Goal: Task Accomplishment & Management: Use online tool/utility

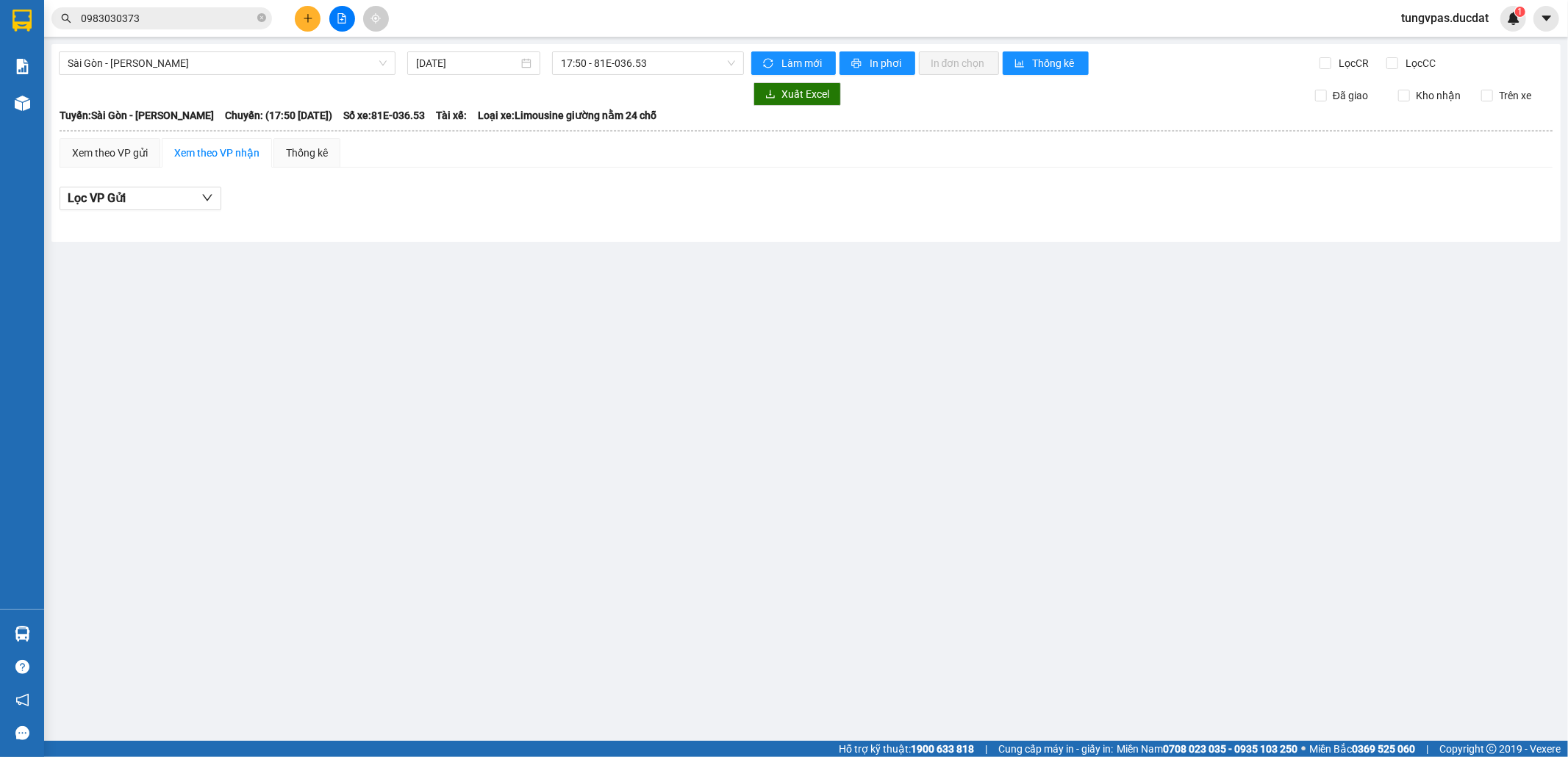
click at [179, 441] on main "[GEOGRAPHIC_DATA] - [PERSON_NAME] [DATE] 17:50 - 81E-036.53 Làm mới In phơi In …" at bounding box center [784, 370] width 1568 height 741
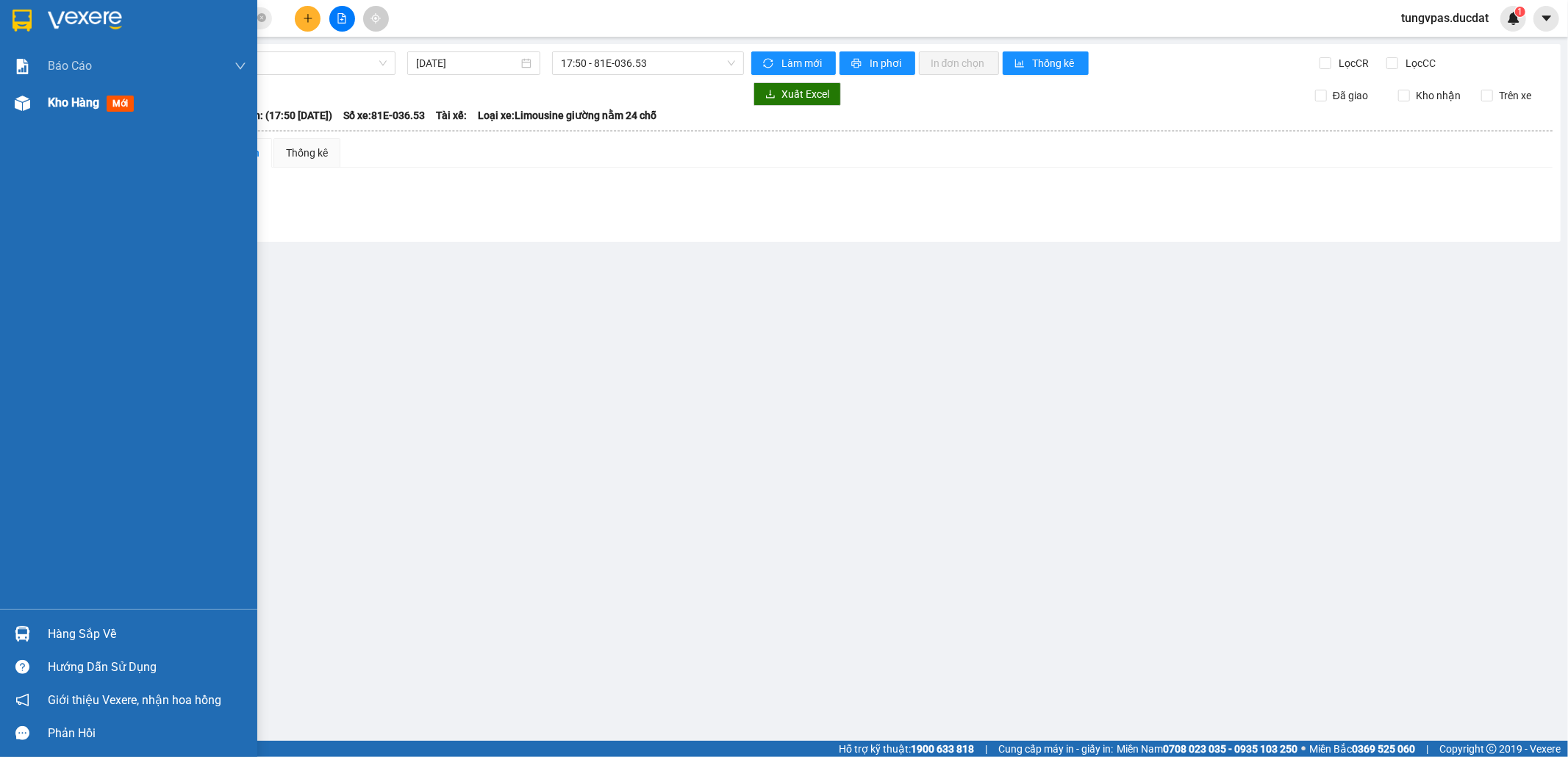
click at [16, 102] on img at bounding box center [23, 103] width 16 height 16
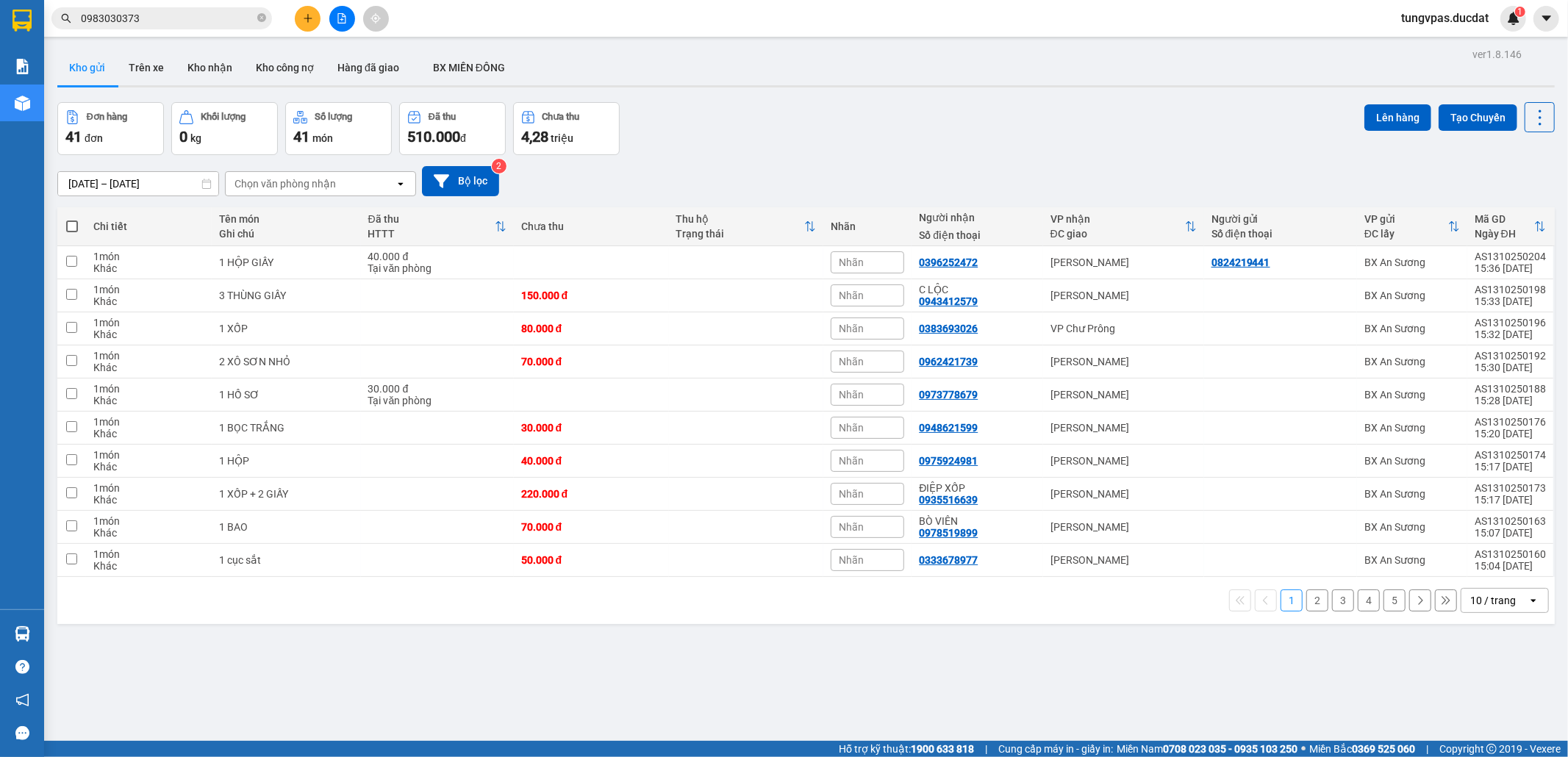
click at [1500, 608] on div "10 / trang" at bounding box center [1493, 601] width 46 height 15
click at [1480, 565] on span "100 / trang" at bounding box center [1484, 573] width 53 height 15
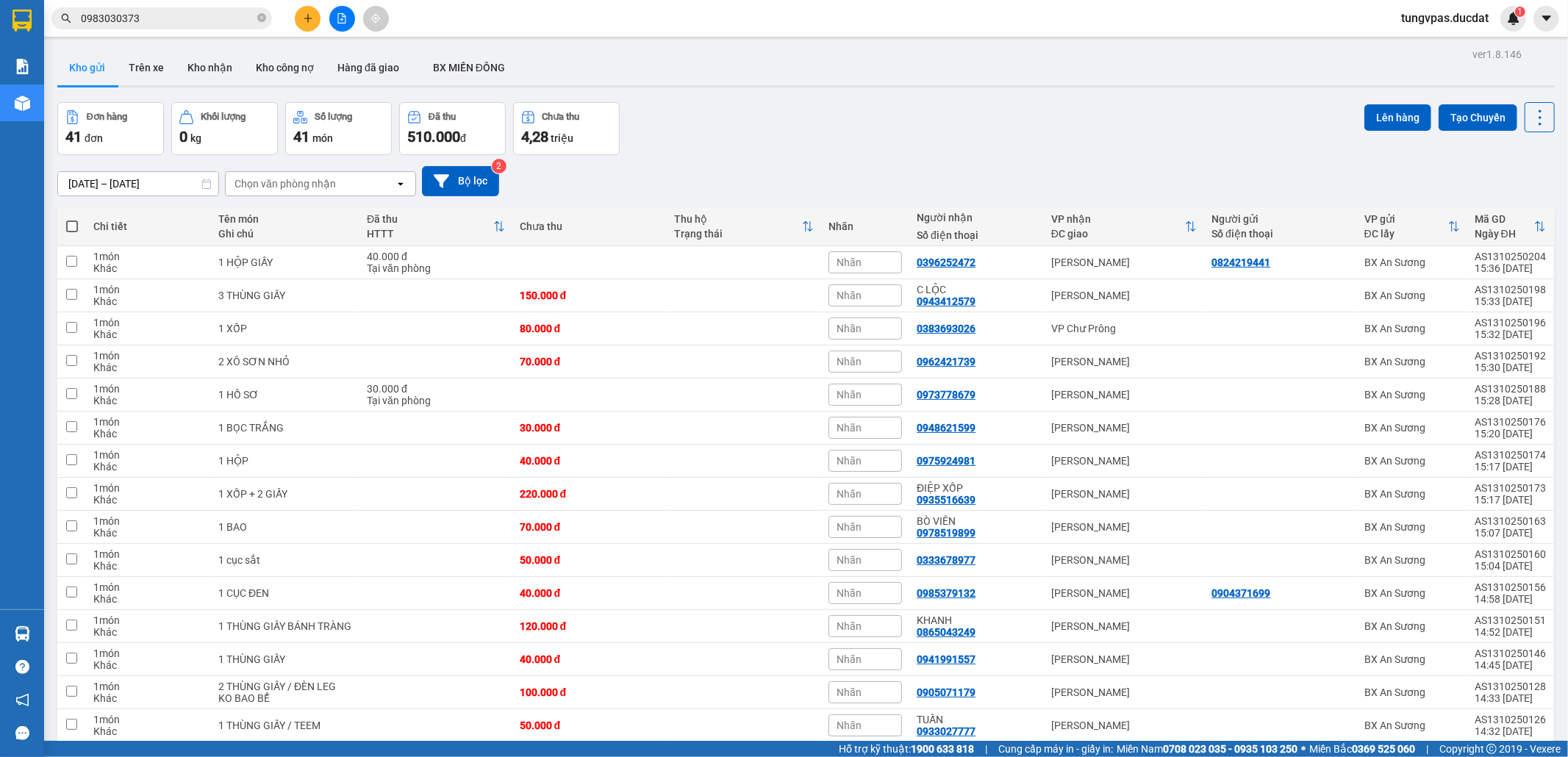
click at [115, 225] on div "Chi tiết" at bounding box center [148, 227] width 110 height 12
click at [69, 221] on label at bounding box center [72, 227] width 14 height 15
click at [72, 219] on input "checkbox" at bounding box center [72, 219] width 0 height 0
checkbox input "true"
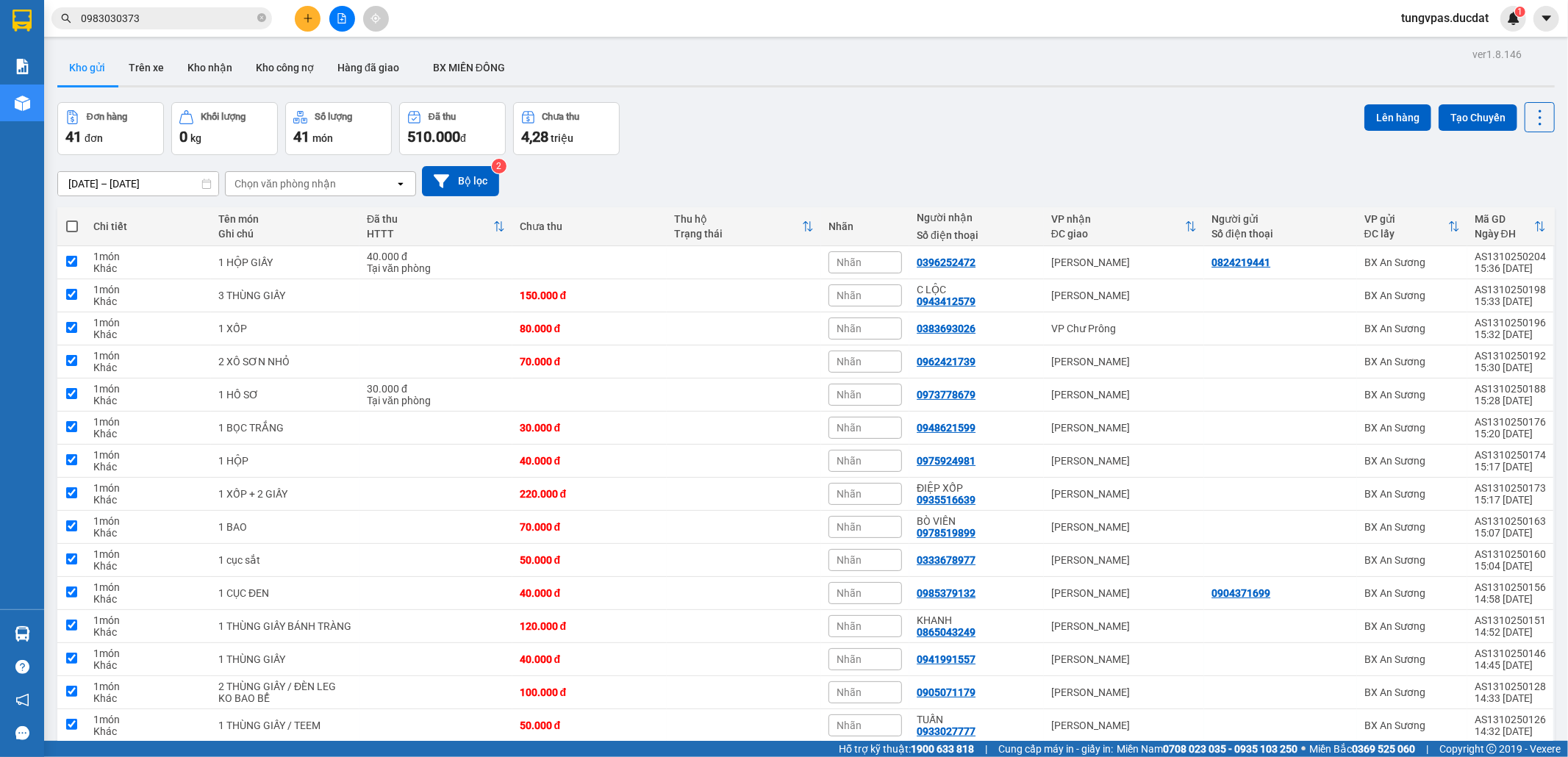
checkbox input "true"
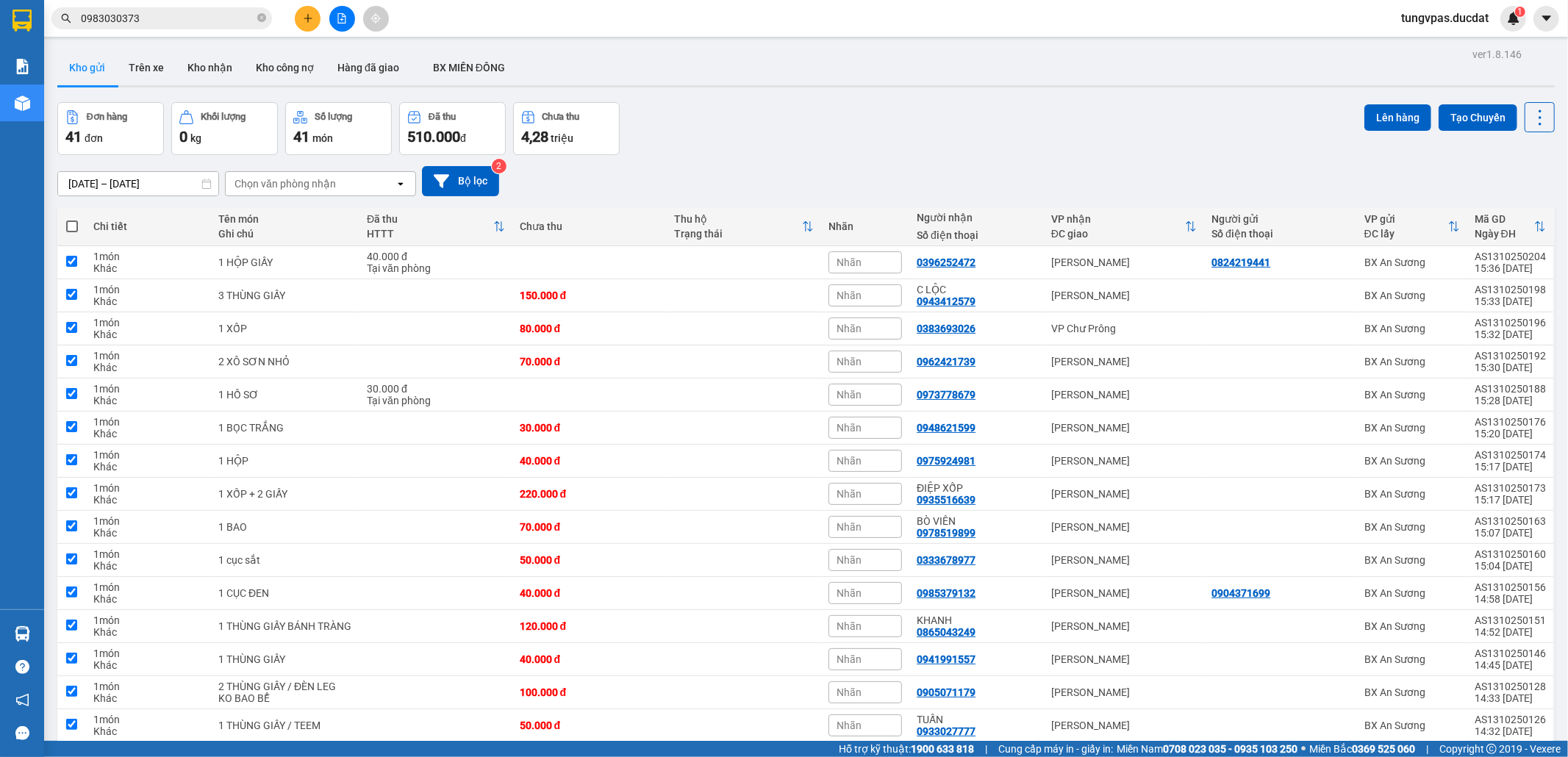
checkbox input "true"
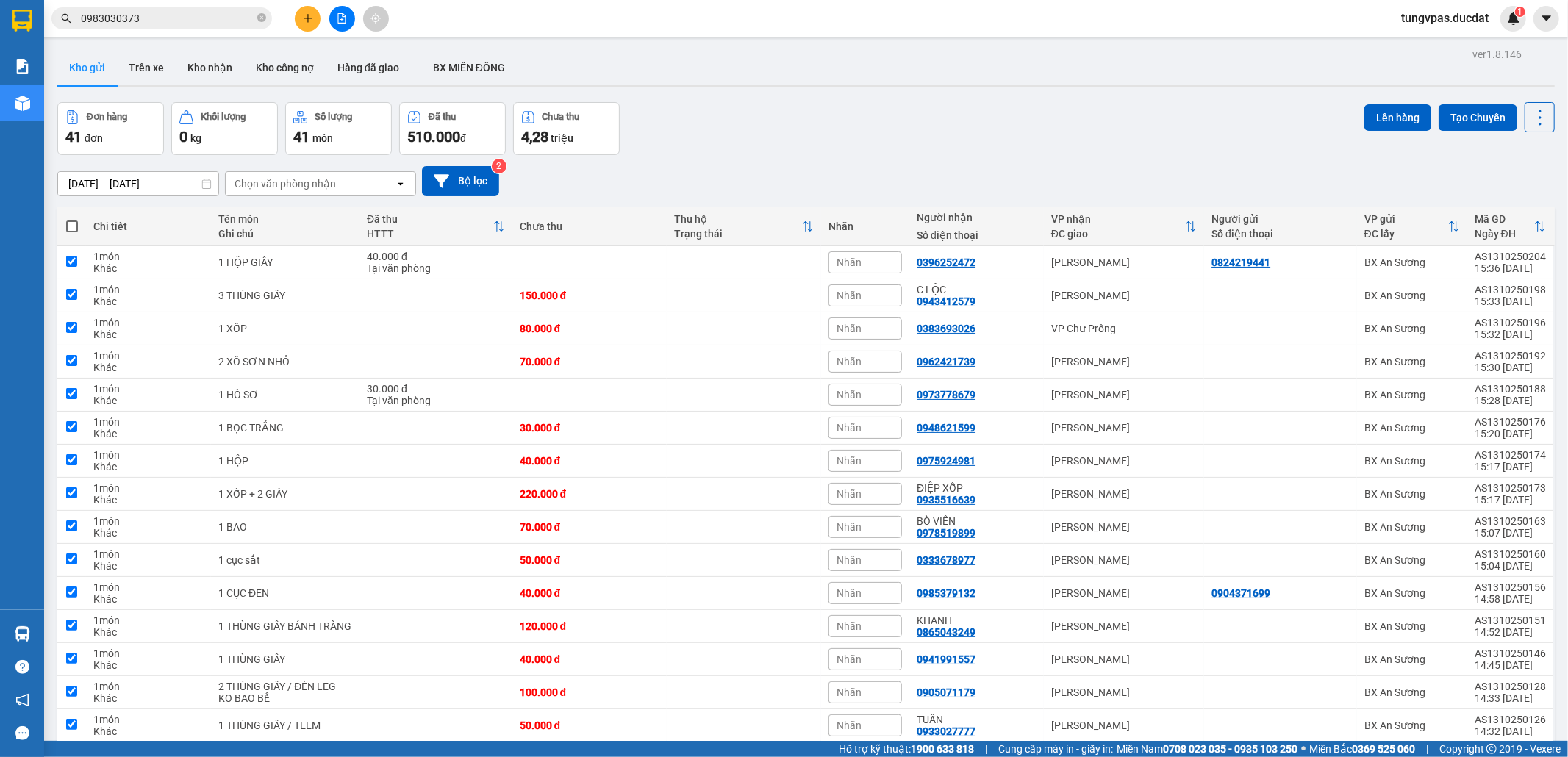
checkbox input "true"
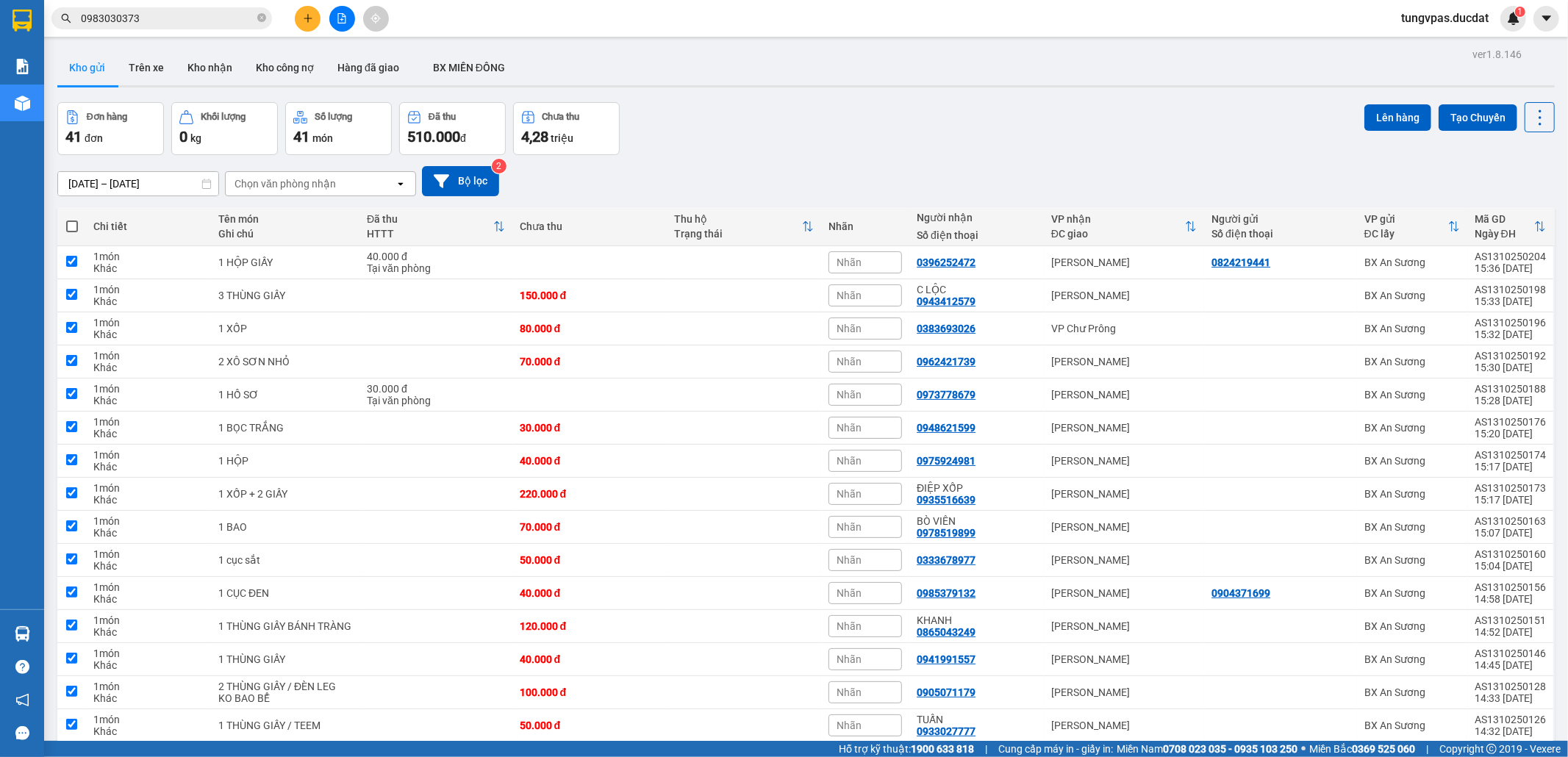
checkbox input "true"
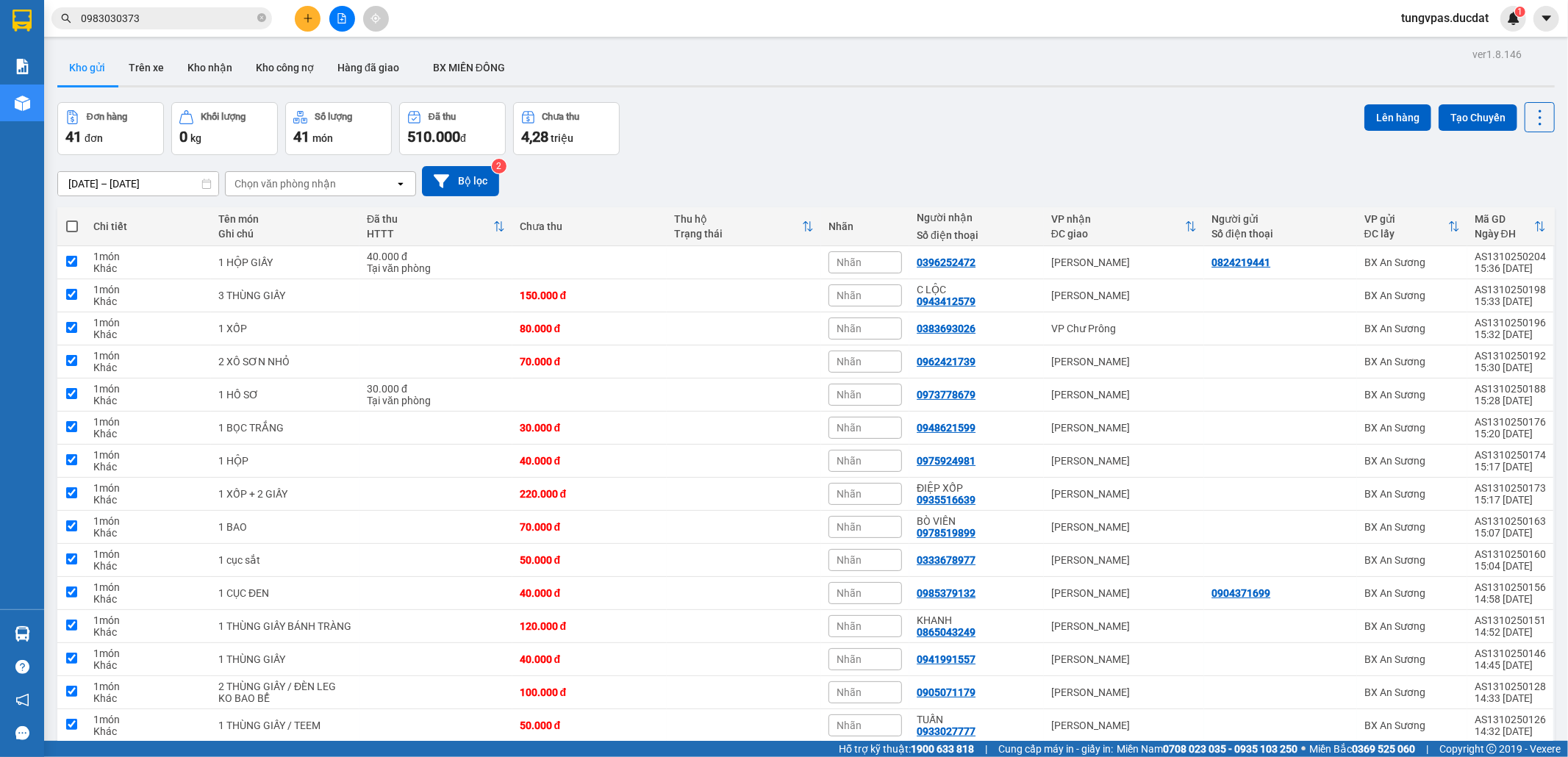
checkbox input "true"
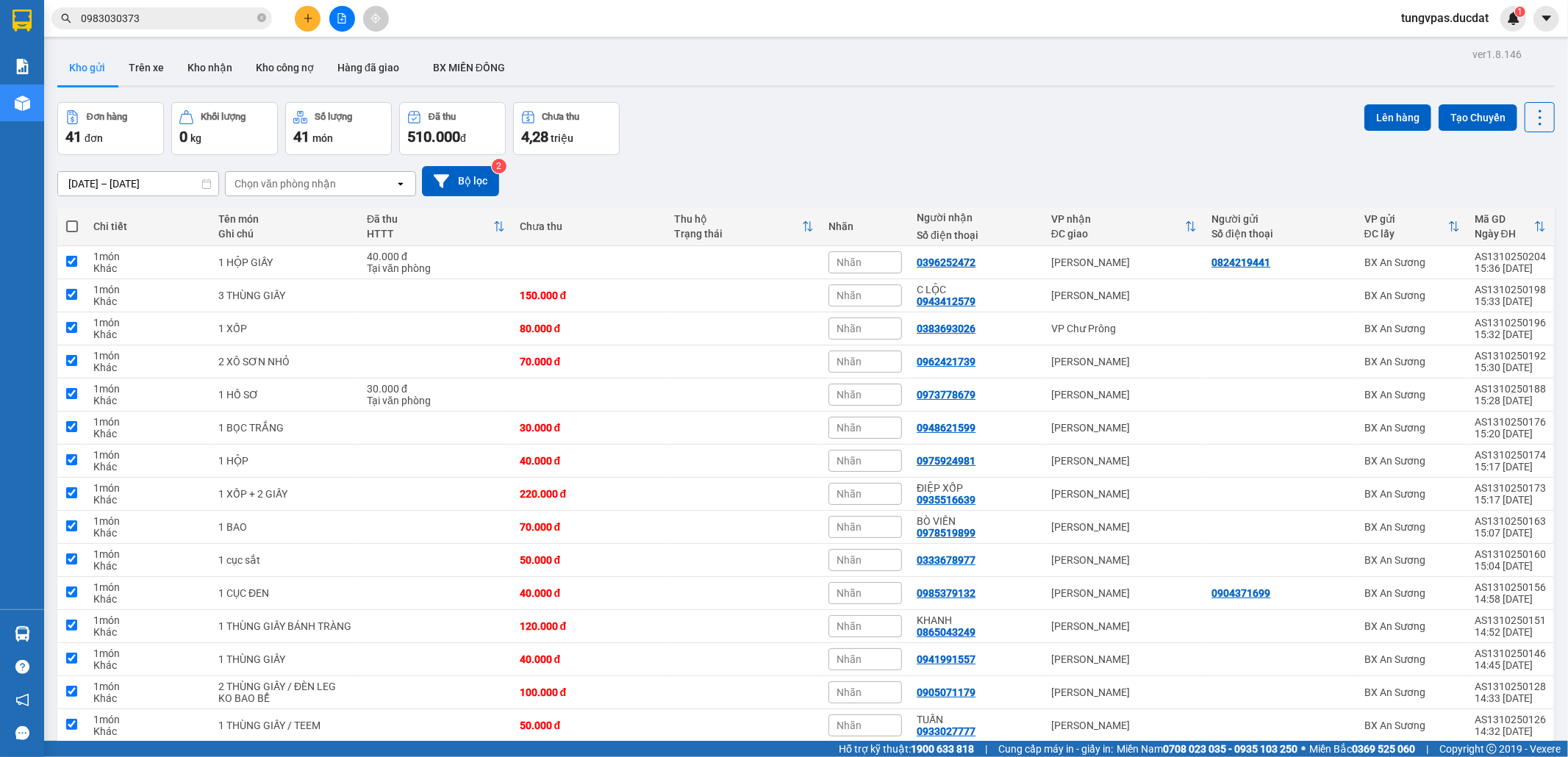
checkbox input "true"
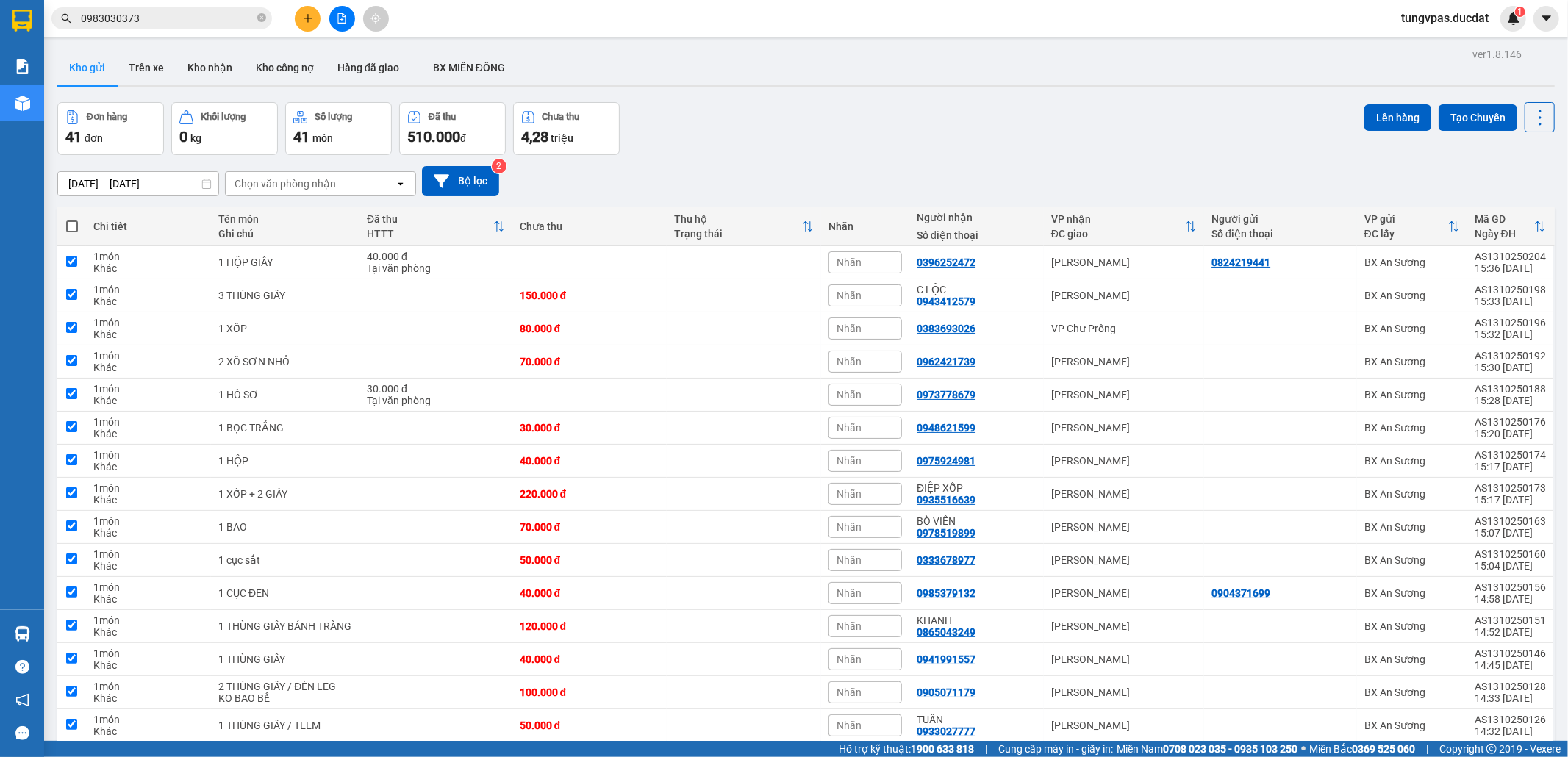
checkbox input "true"
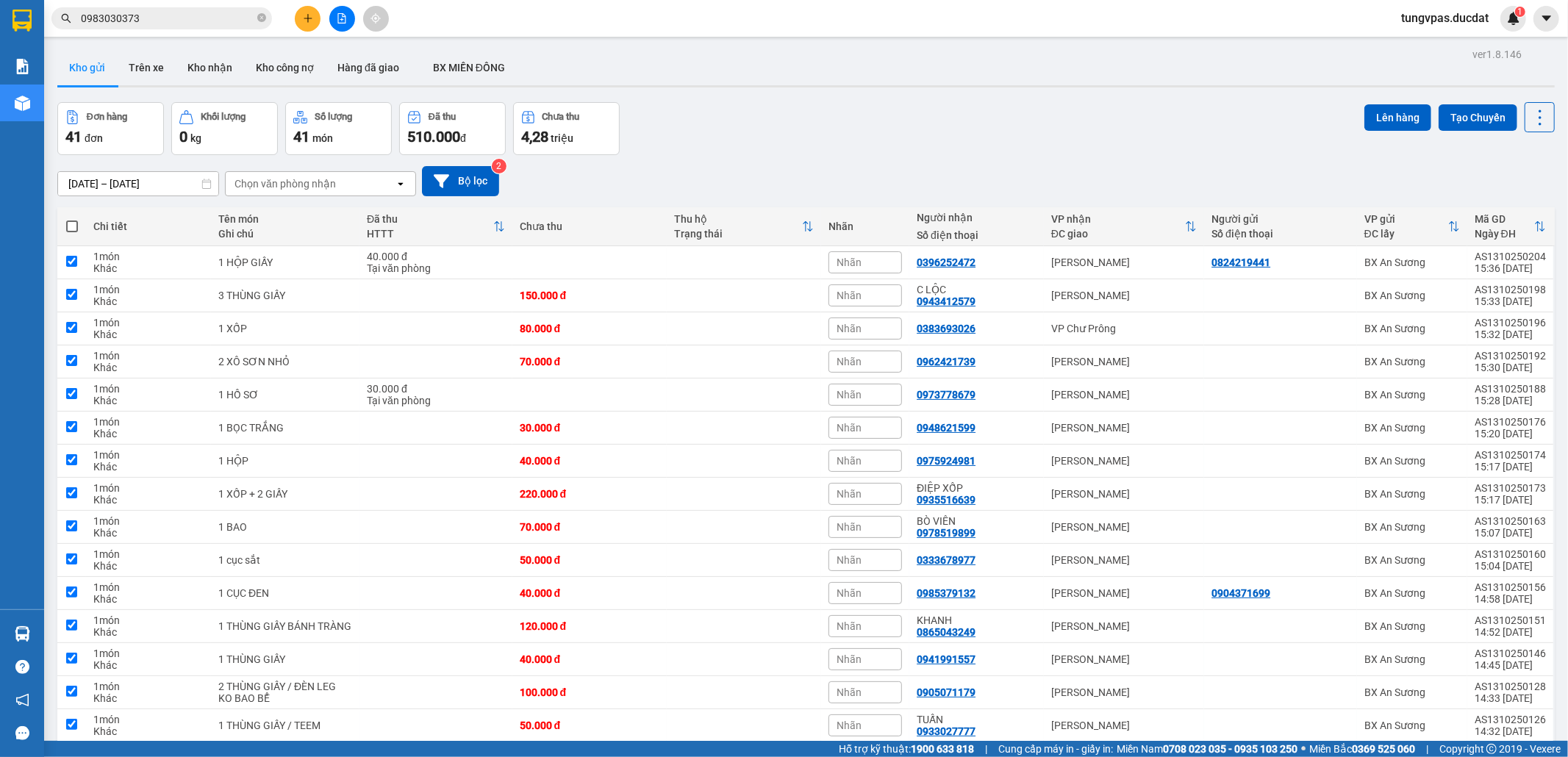
checkbox input "true"
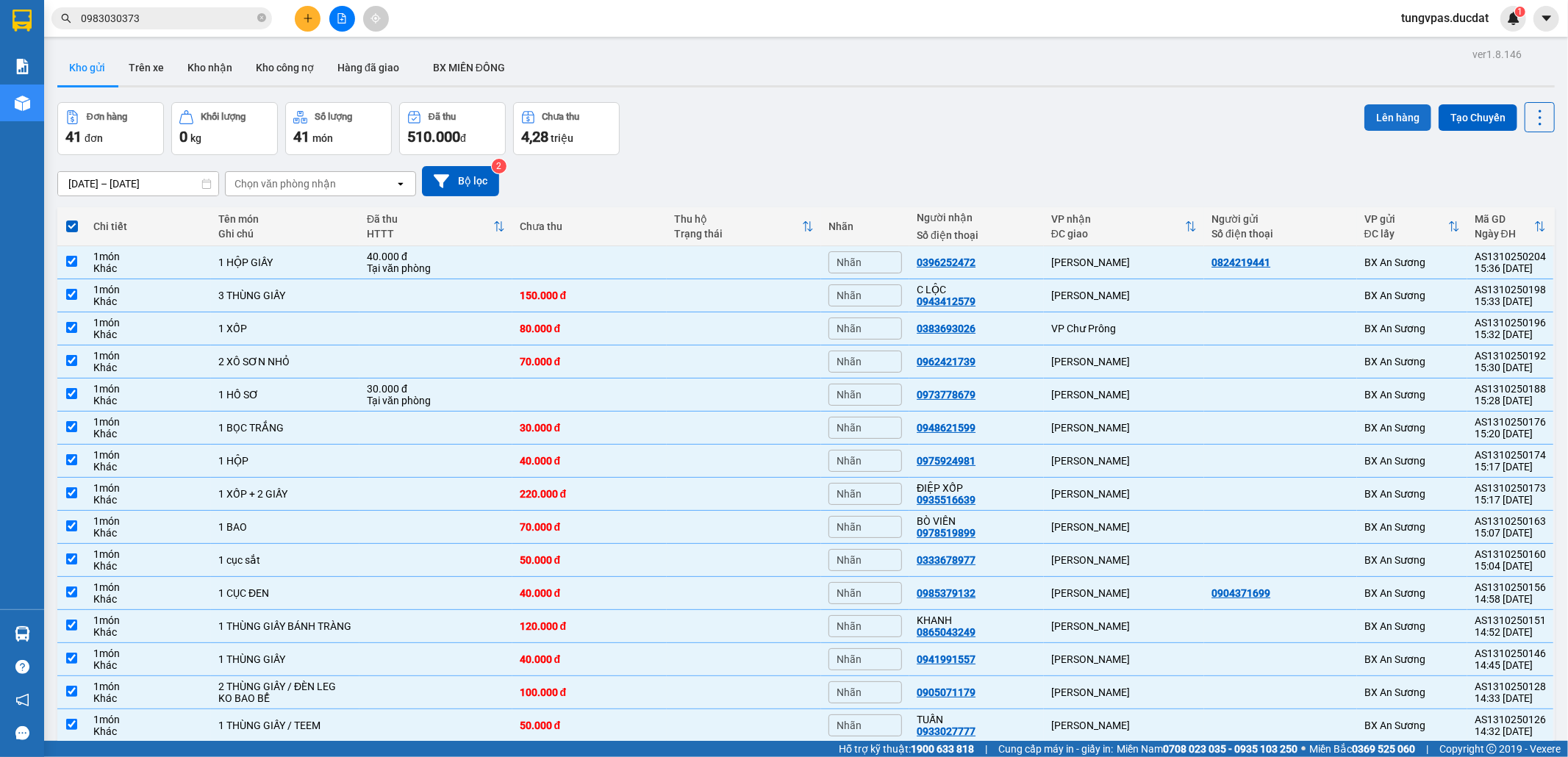
click at [1403, 113] on button "Lên hàng" at bounding box center [1398, 118] width 67 height 27
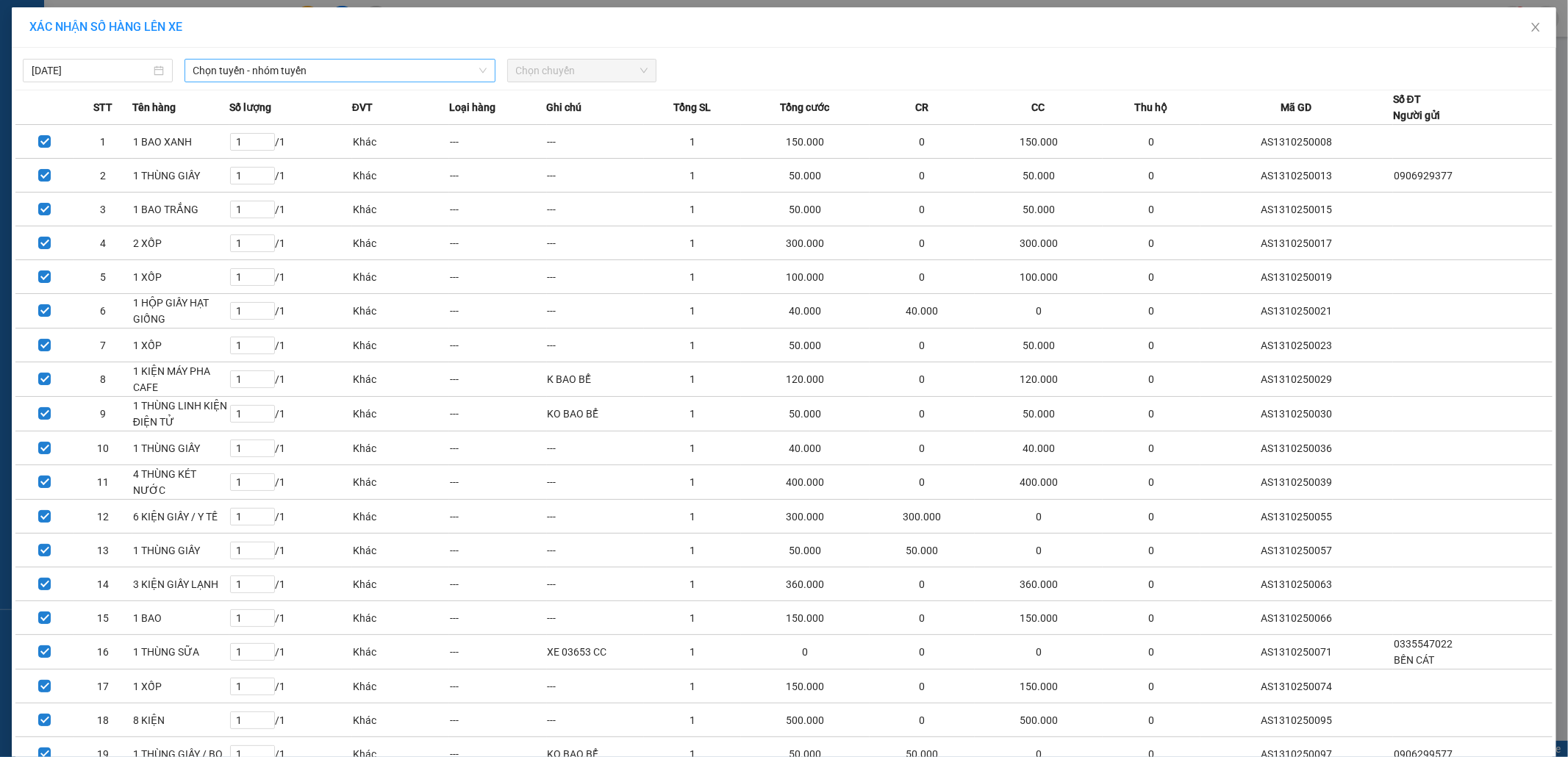
click at [463, 71] on span "Chọn tuyến - nhóm tuyến" at bounding box center [340, 70] width 293 height 22
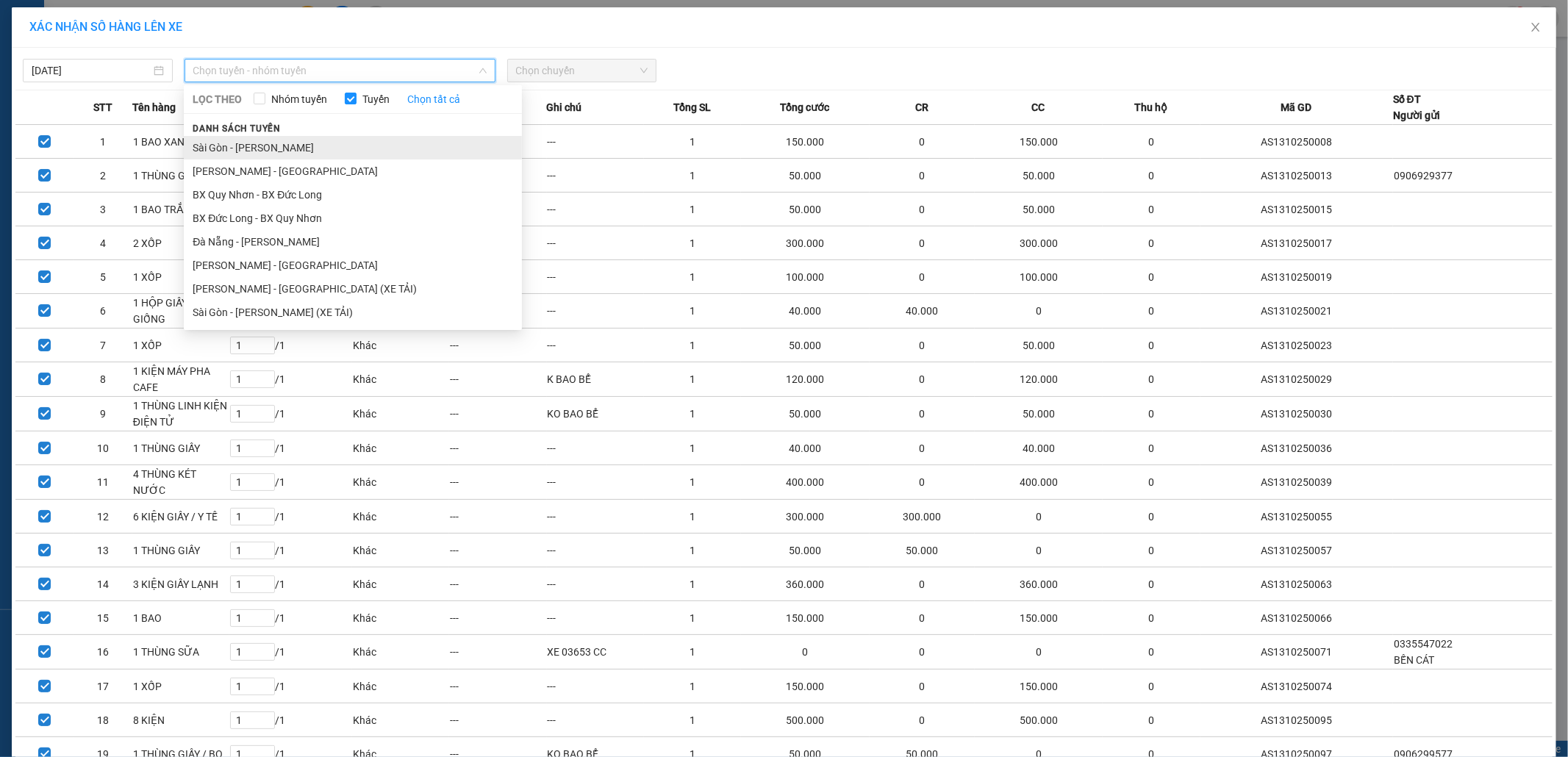
click at [371, 145] on li "Sài Gòn - [PERSON_NAME]" at bounding box center [353, 148] width 338 height 23
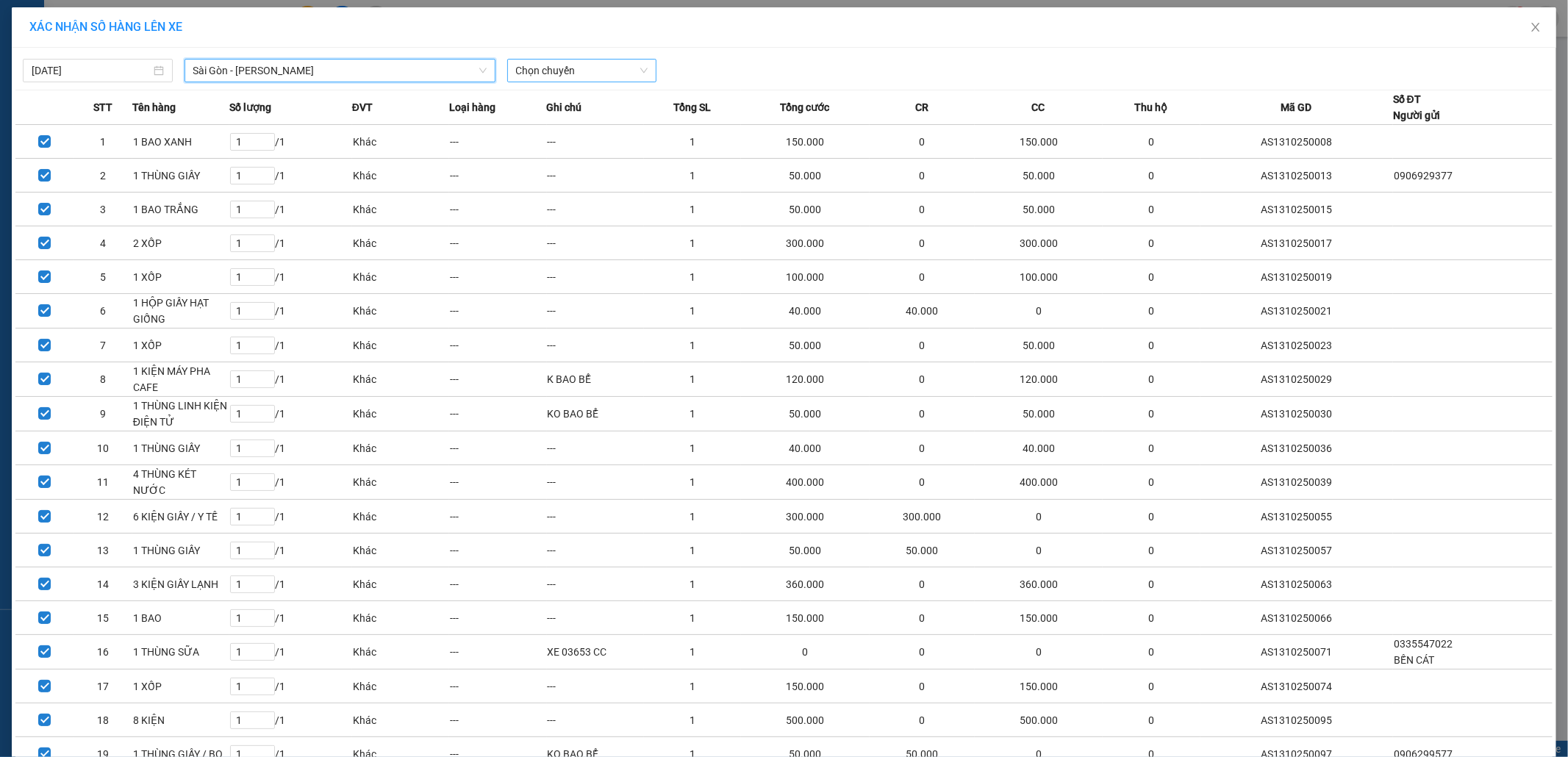
click at [527, 71] on span "Chọn chuyến" at bounding box center [582, 70] width 133 height 22
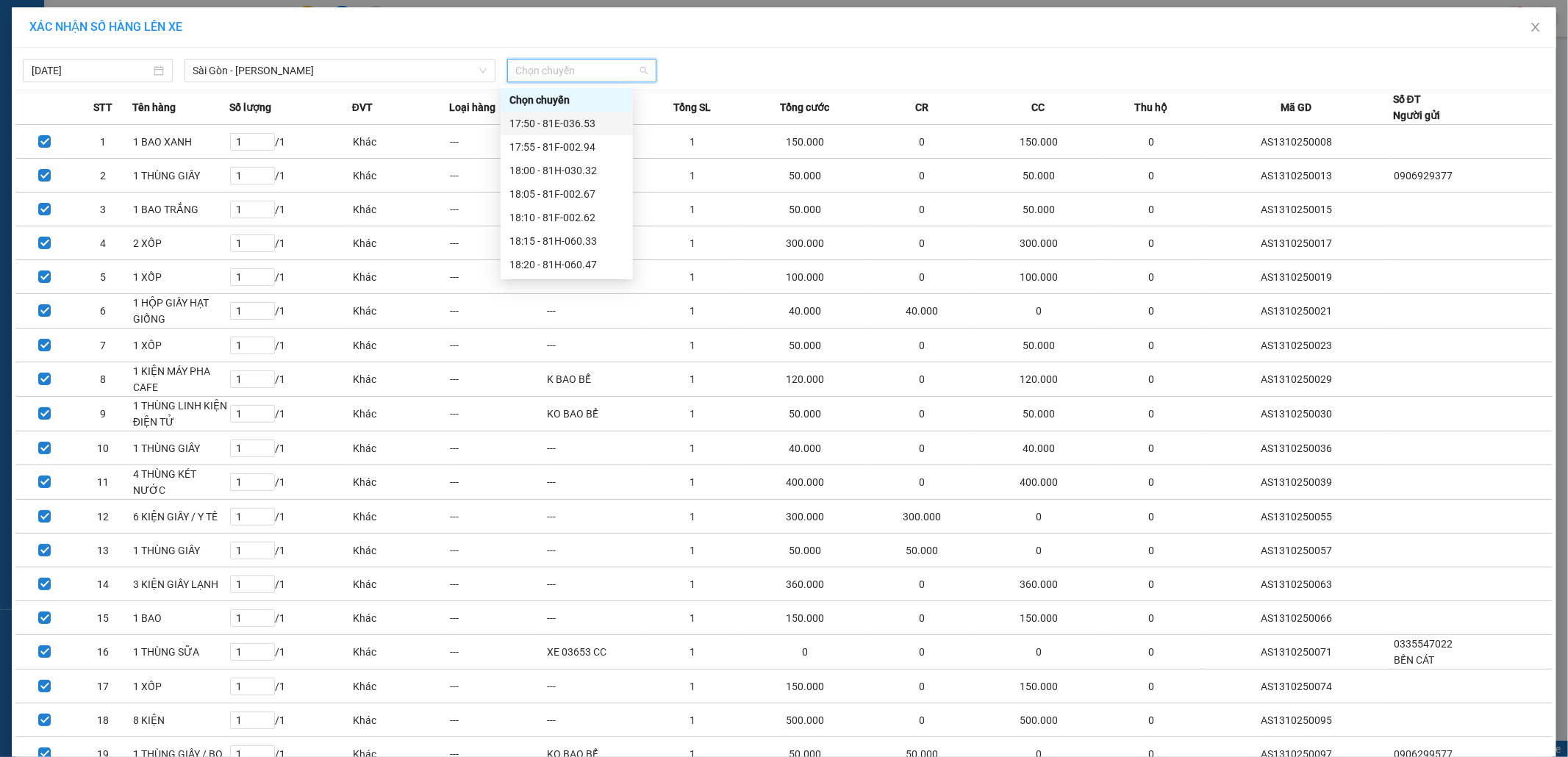
click at [547, 123] on div "17:50 - 81E-036.53" at bounding box center [567, 123] width 115 height 16
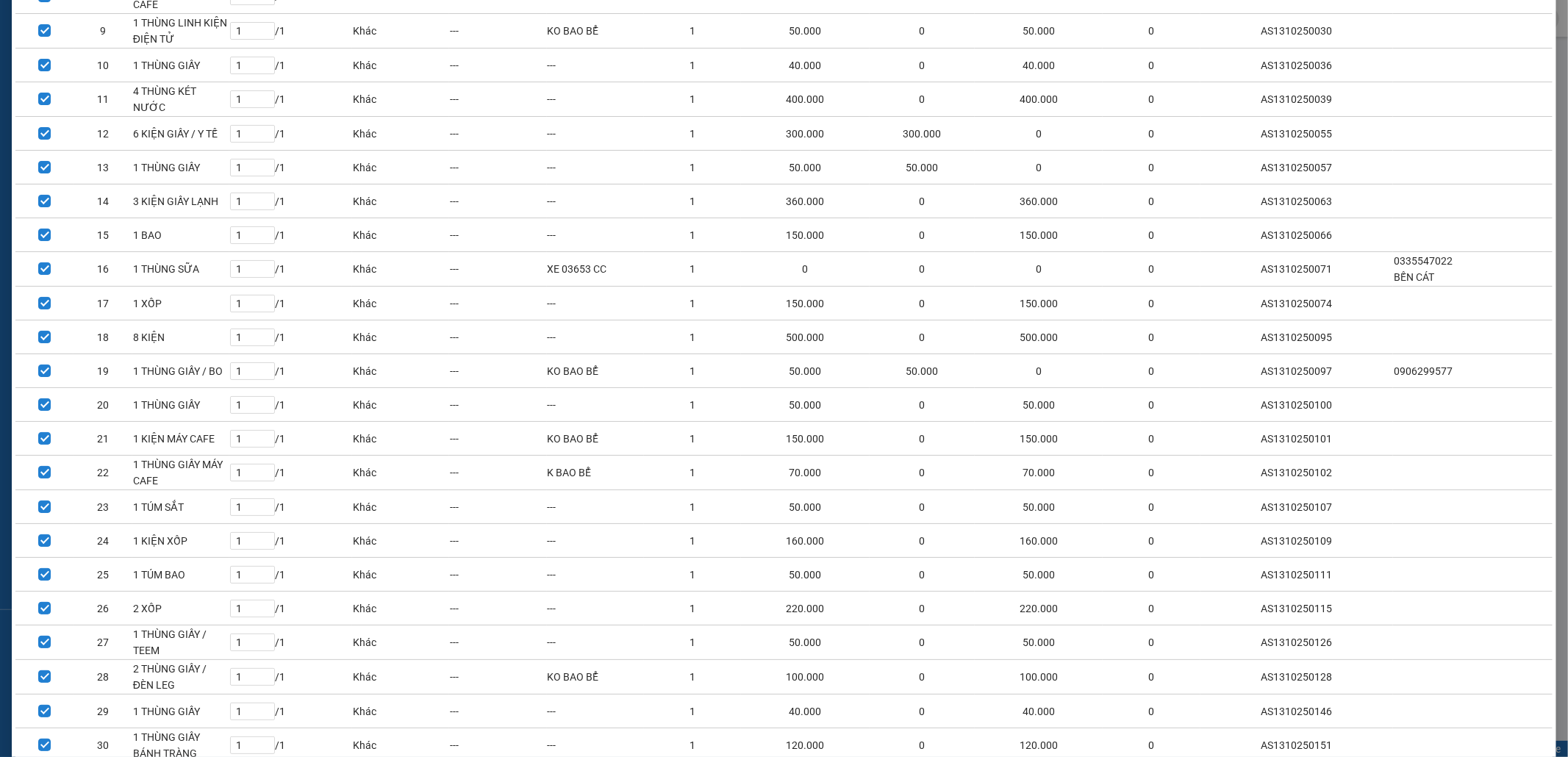
scroll to position [880, 0]
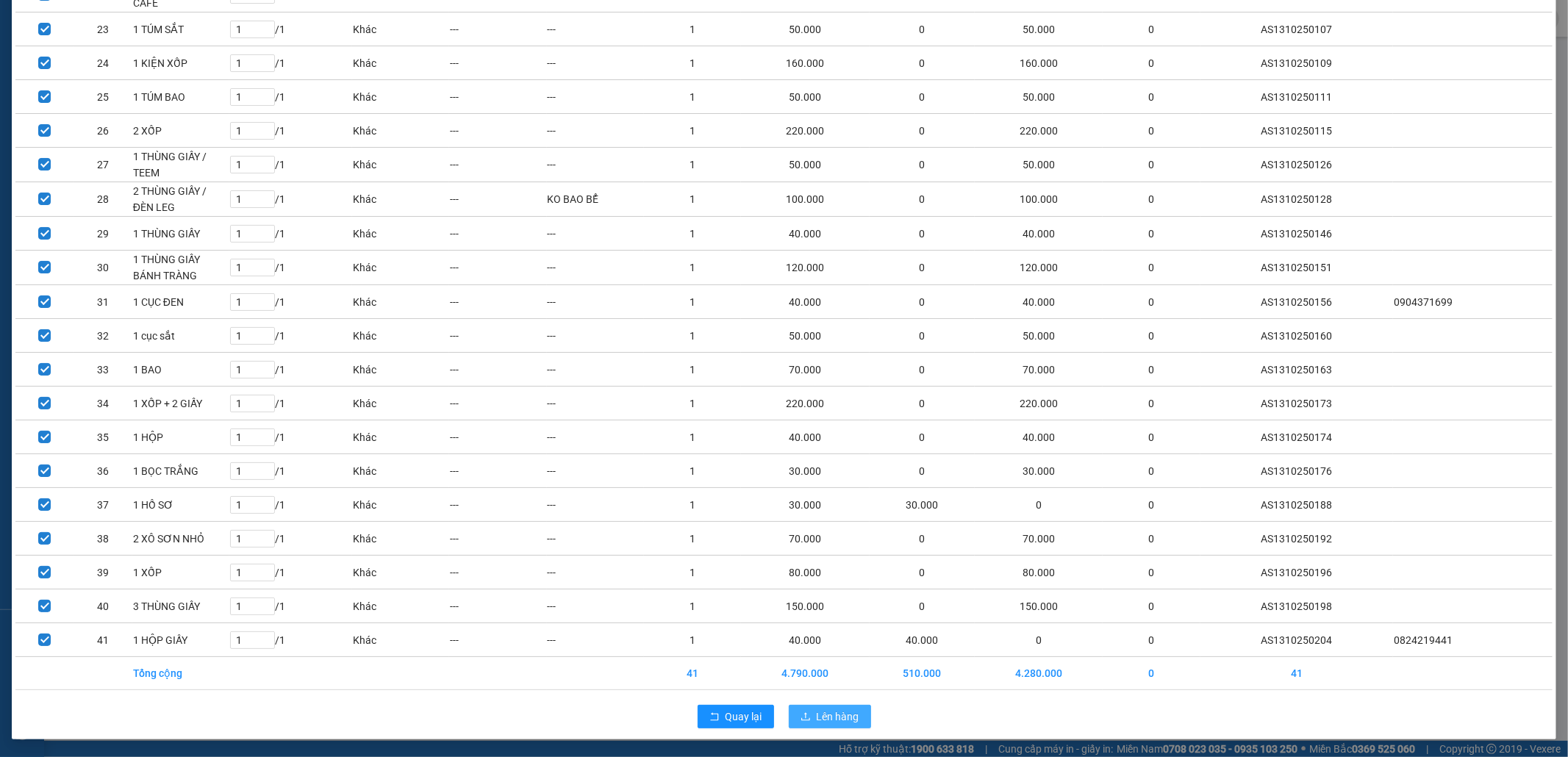
click at [853, 719] on button "Lên hàng" at bounding box center [829, 717] width 83 height 23
